Goal: Transaction & Acquisition: Purchase product/service

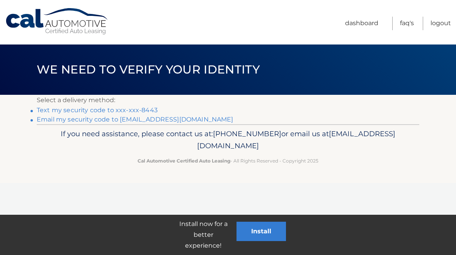
click at [99, 111] on link "Text my security code to xxx-xxx-8443" at bounding box center [97, 109] width 121 height 7
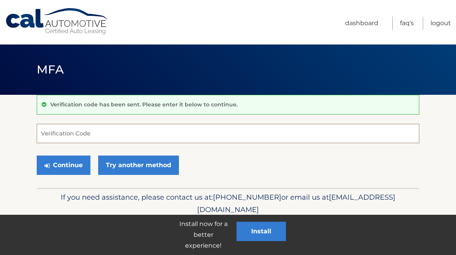
click at [132, 132] on input "Verification Code" at bounding box center [228, 133] width 383 height 19
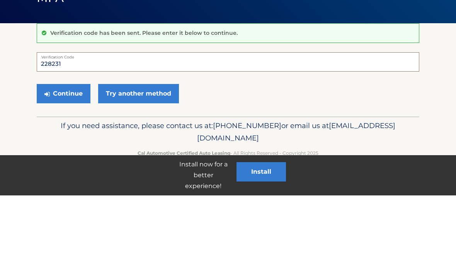
type input "228231"
click at [69, 155] on button "Continue" at bounding box center [64, 164] width 54 height 19
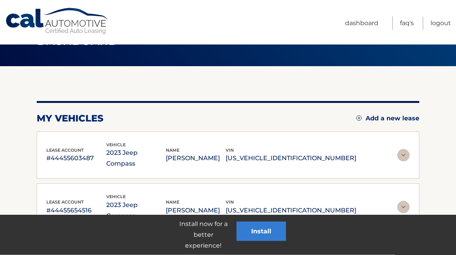
scroll to position [63, 0]
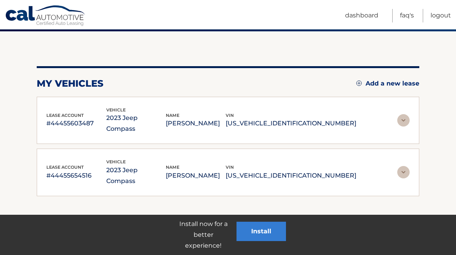
click at [404, 166] on img at bounding box center [403, 172] width 12 height 12
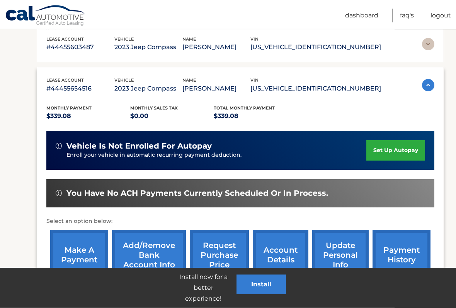
scroll to position [137, 0]
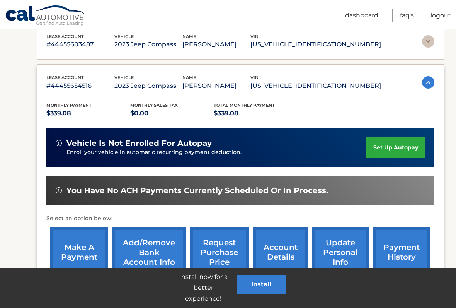
click at [82, 244] on link "make a payment" at bounding box center [79, 252] width 58 height 51
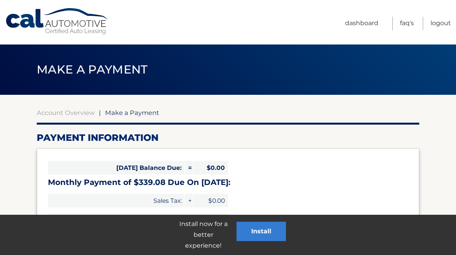
select select "ZTBhNTQ5ZDAtNDIzYi00NmQ5LTg3ZjItZDk5MWM0N2Q1YTc0"
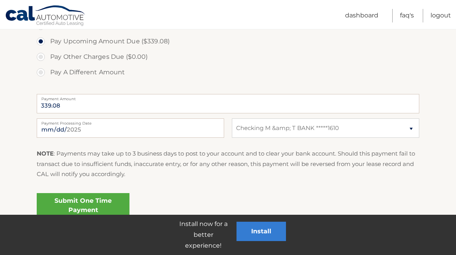
scroll to position [296, 0]
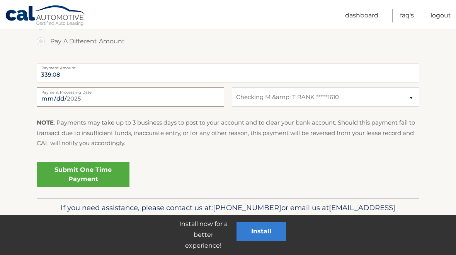
click at [151, 99] on input "[DATE]" at bounding box center [131, 96] width 188 height 19
type input "[DATE]"
click at [90, 169] on link "Submit One Time Payment" at bounding box center [83, 174] width 93 height 25
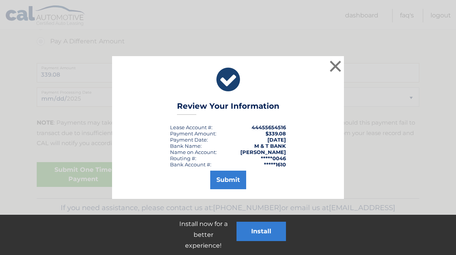
click at [227, 182] on button "Submit" at bounding box center [228, 180] width 36 height 19
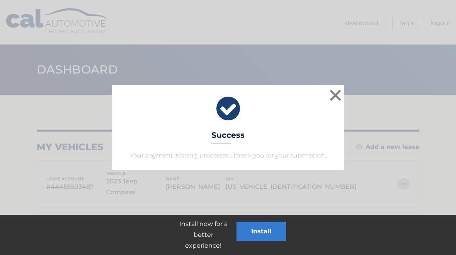
click at [339, 92] on button "×" at bounding box center [335, 94] width 15 height 15
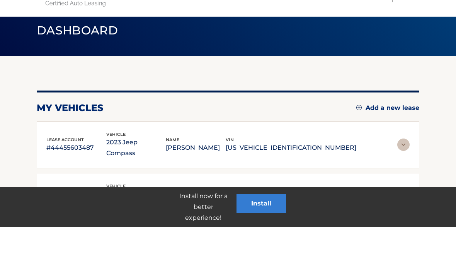
scroll to position [63, 0]
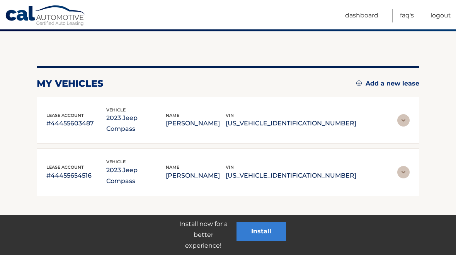
click at [442, 19] on link "Logout" at bounding box center [441, 16] width 20 height 14
